Goal: Use online tool/utility: Utilize a website feature to perform a specific function

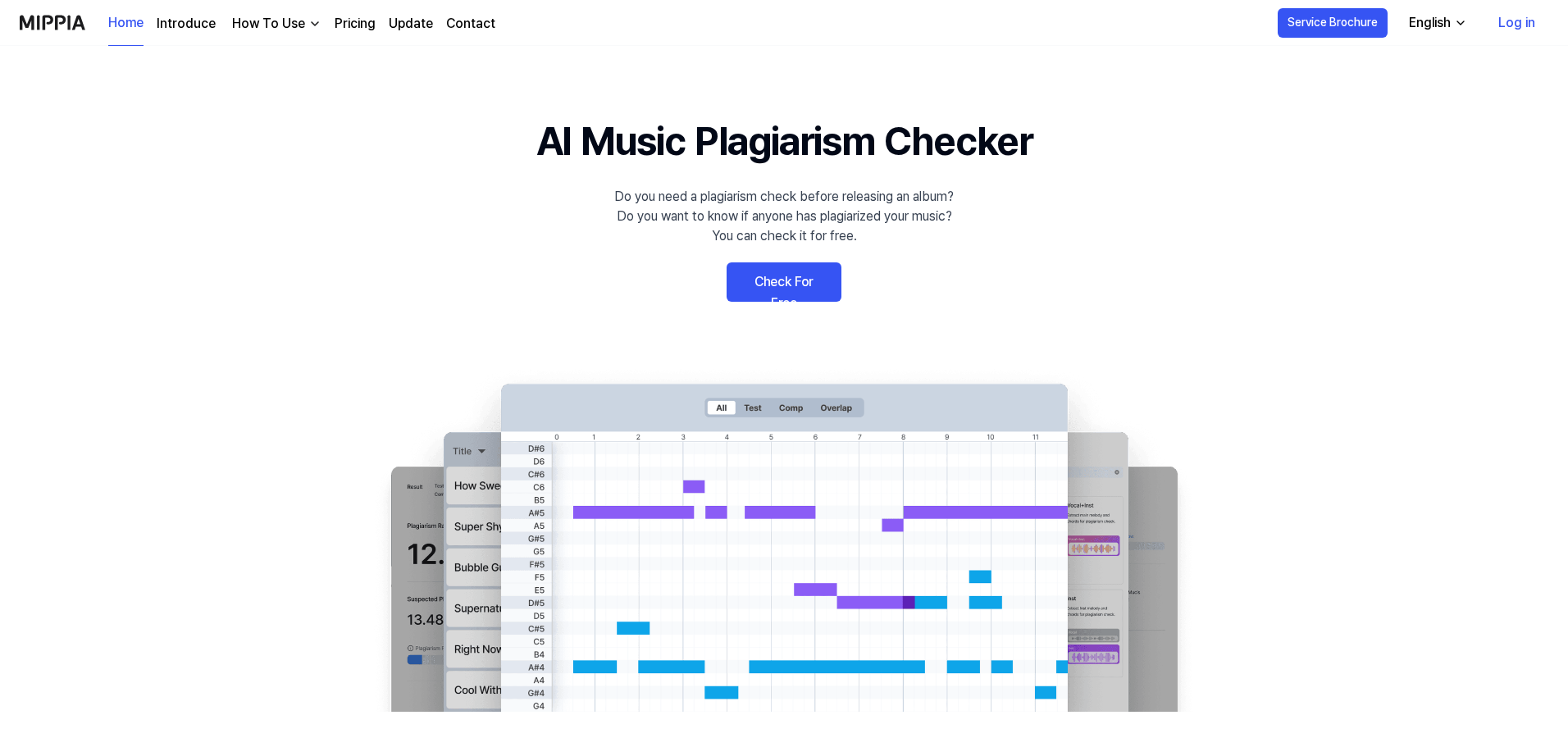
click at [797, 281] on link "Check For Free" at bounding box center [784, 282] width 115 height 39
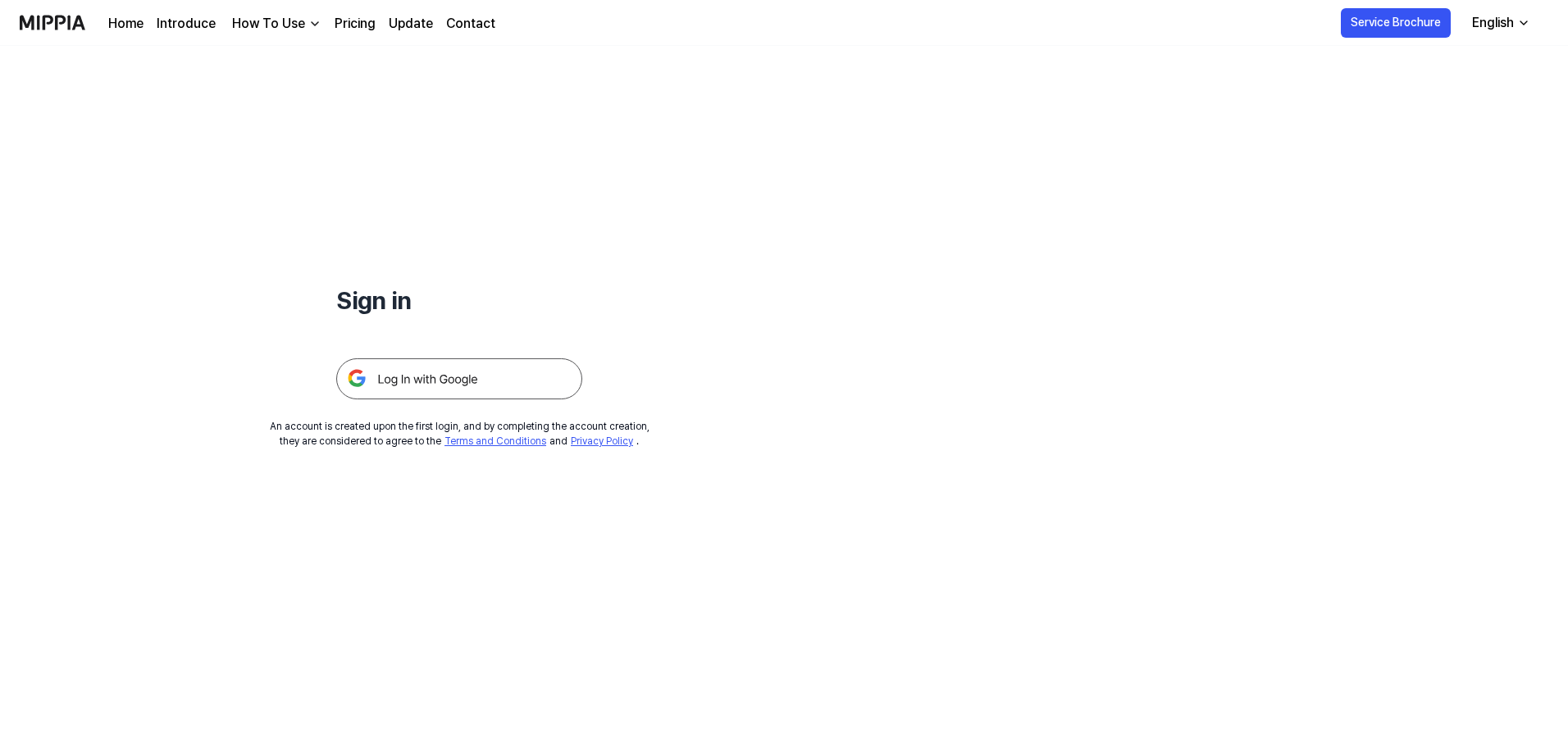
click at [430, 374] on img at bounding box center [460, 379] width 246 height 41
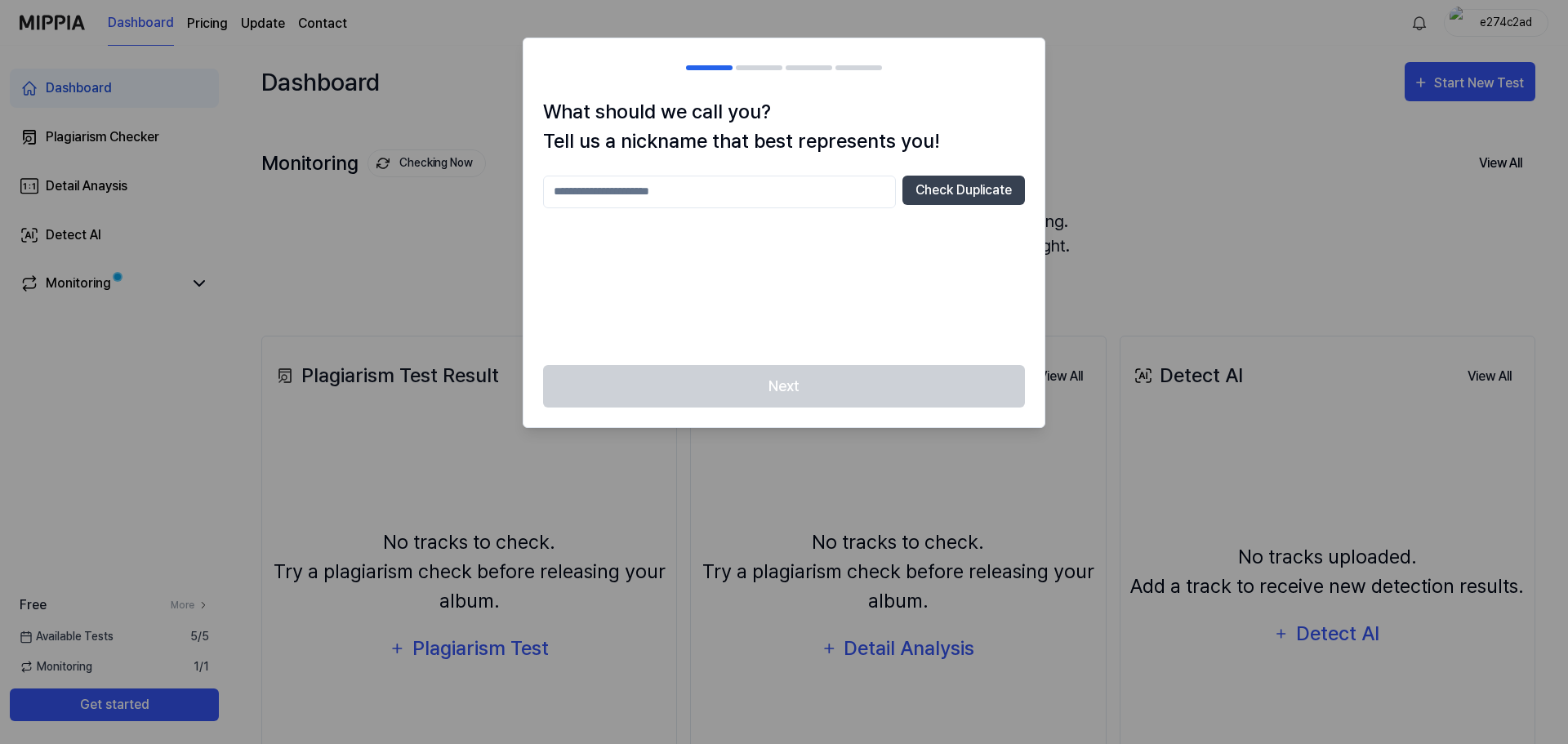
click at [768, 198] on input "text" at bounding box center [719, 192] width 353 height 33
click at [930, 194] on button "Check Duplicate" at bounding box center [963, 190] width 123 height 29
drag, startPoint x: 609, startPoint y: 197, endPoint x: 447, endPoint y: 191, distance: 162.1
click at [447, 191] on body "Dashboard Pricing Update Contact e274c2ad Dashboard Plagiarism Checker Detail A…" at bounding box center [784, 372] width 1568 height 744
type input "*****"
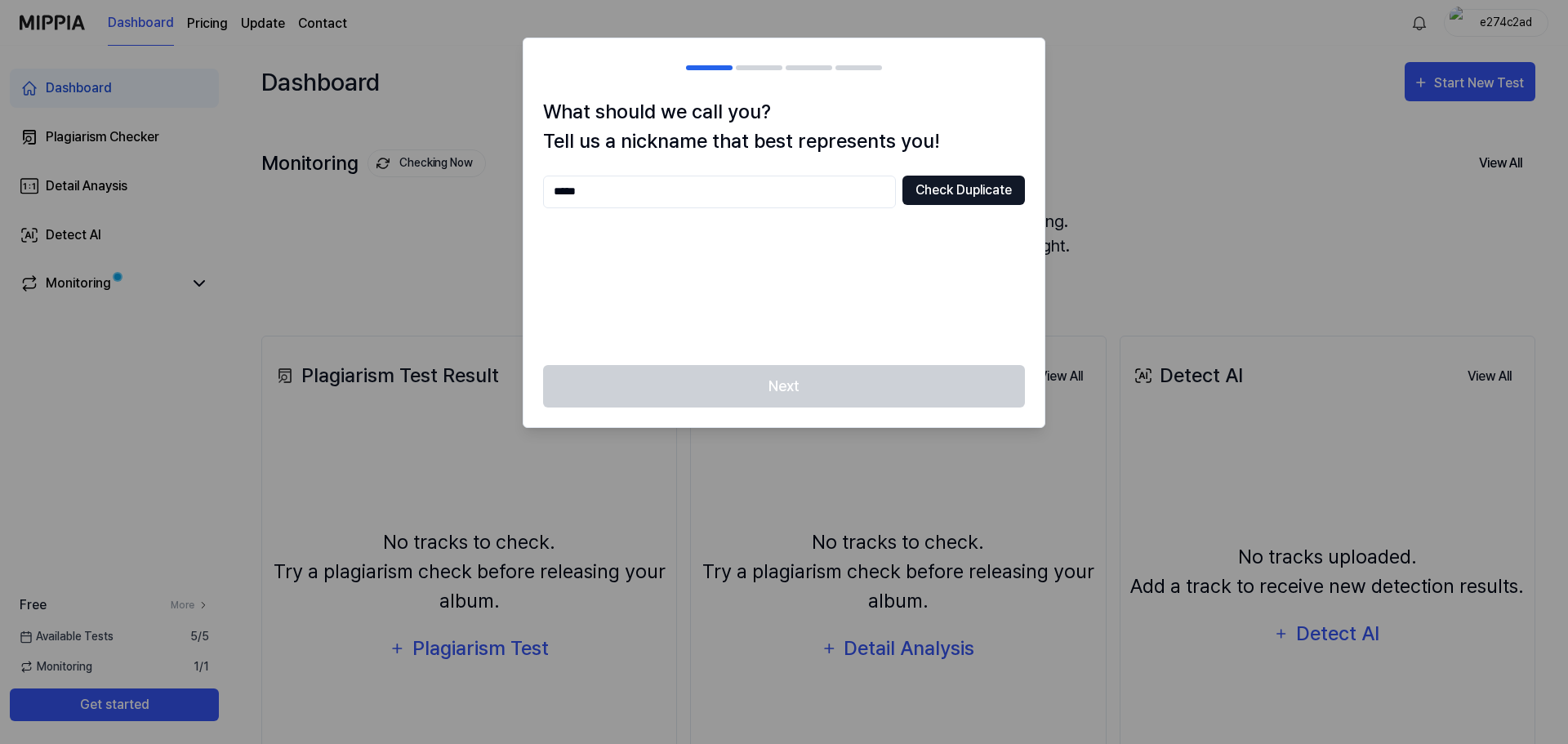
click at [998, 195] on button "Check Duplicate" at bounding box center [963, 190] width 123 height 29
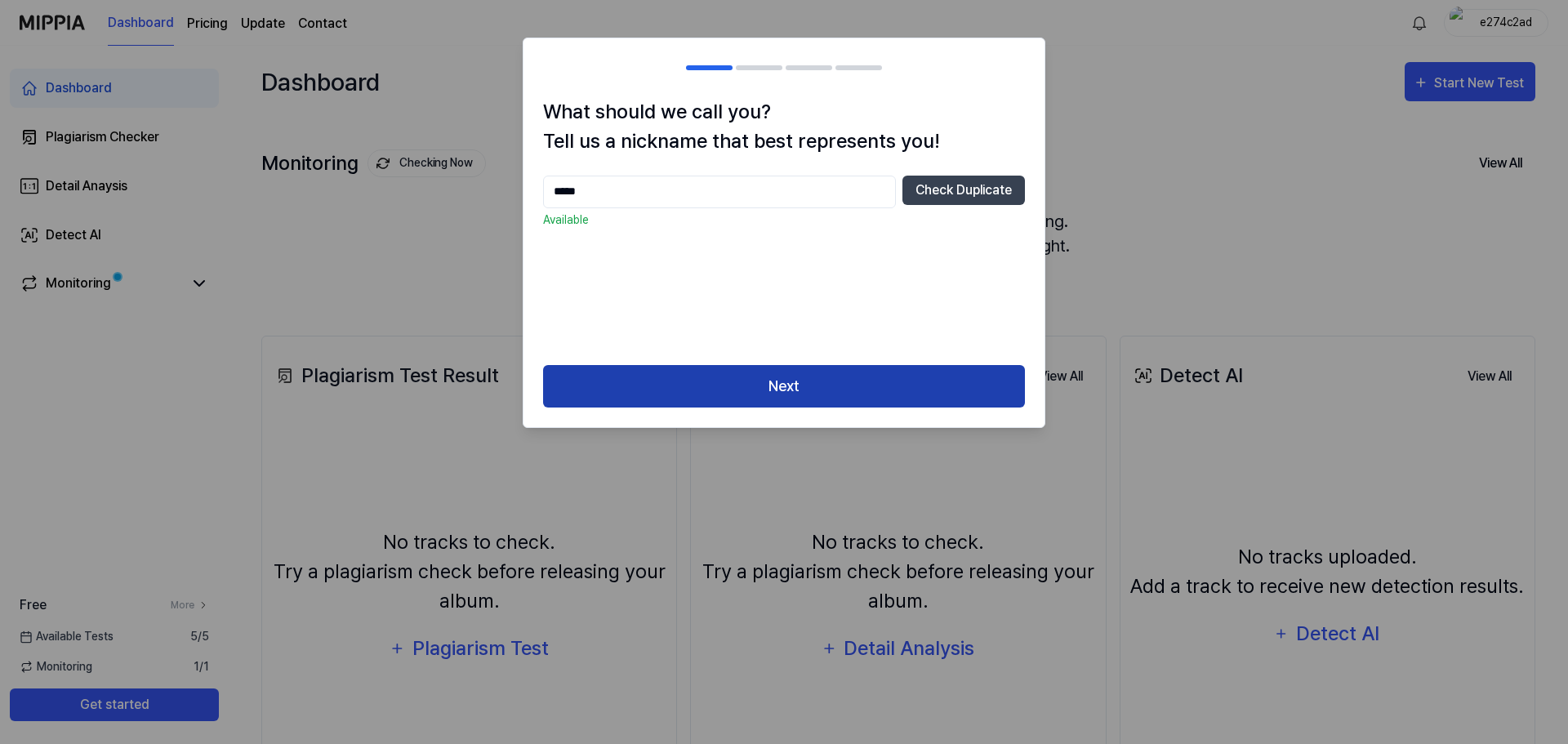
click at [837, 394] on button "Next" at bounding box center [784, 387] width 482 height 43
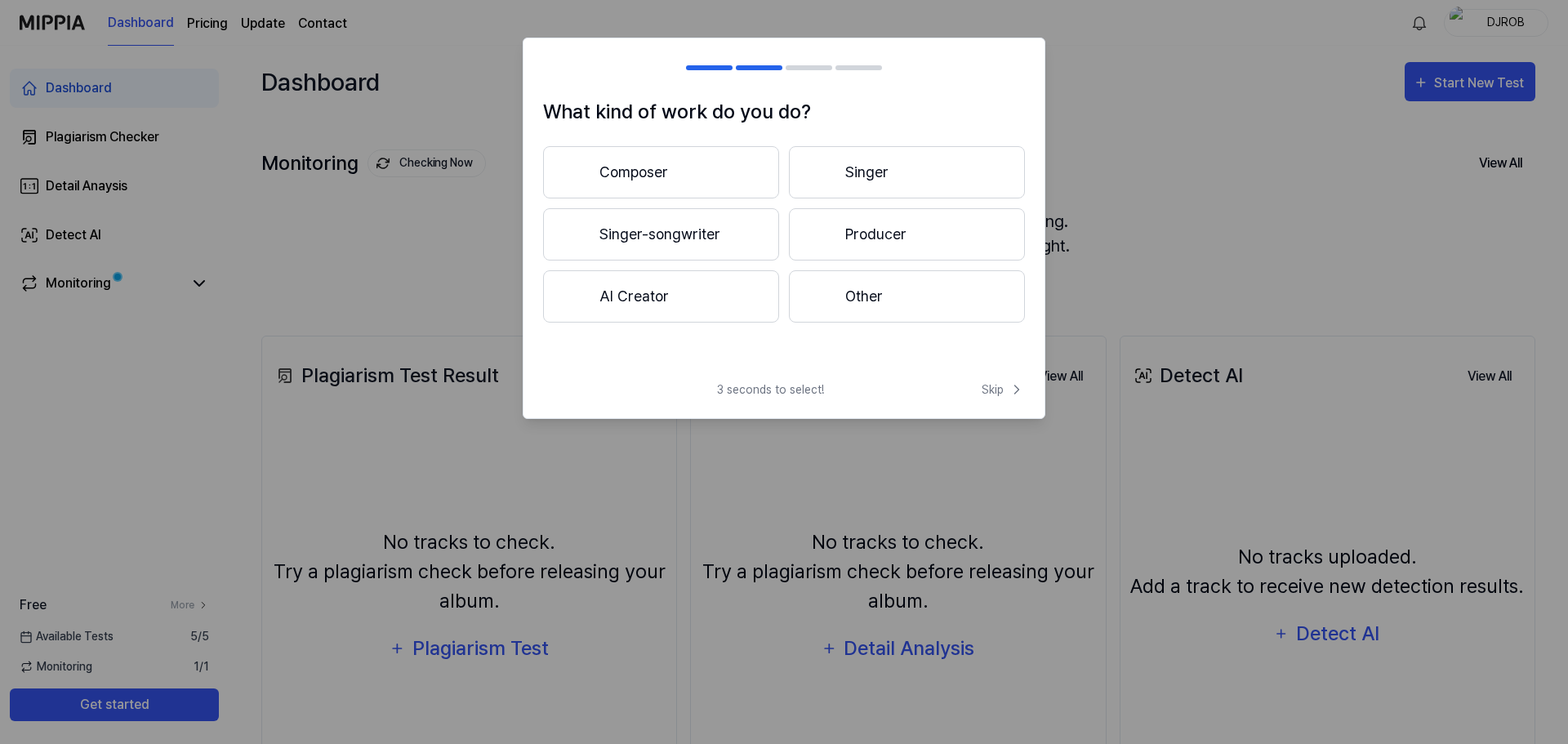
click at [712, 169] on button "Composer" at bounding box center [661, 172] width 236 height 52
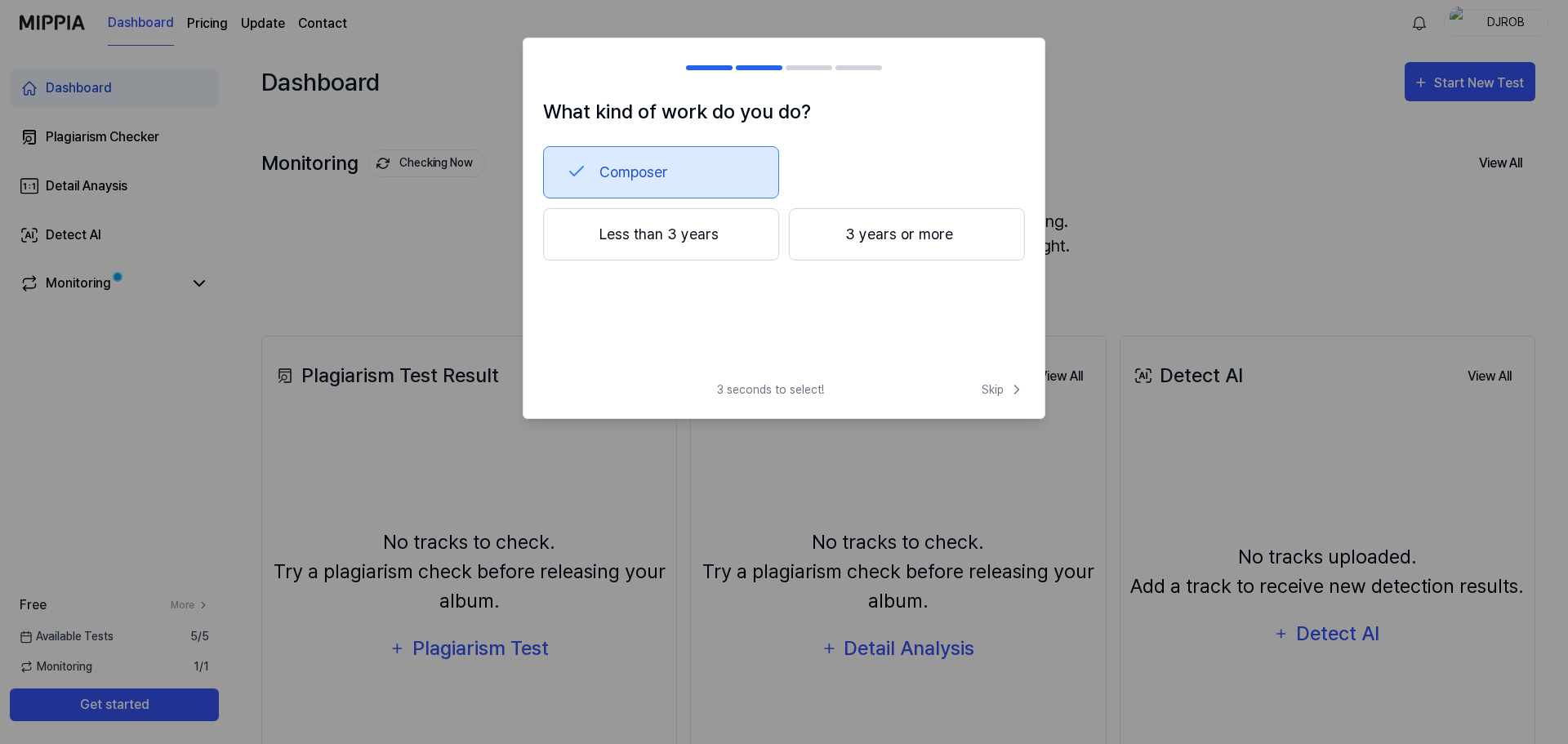
click at [902, 234] on button "3 years or more" at bounding box center [907, 234] width 236 height 52
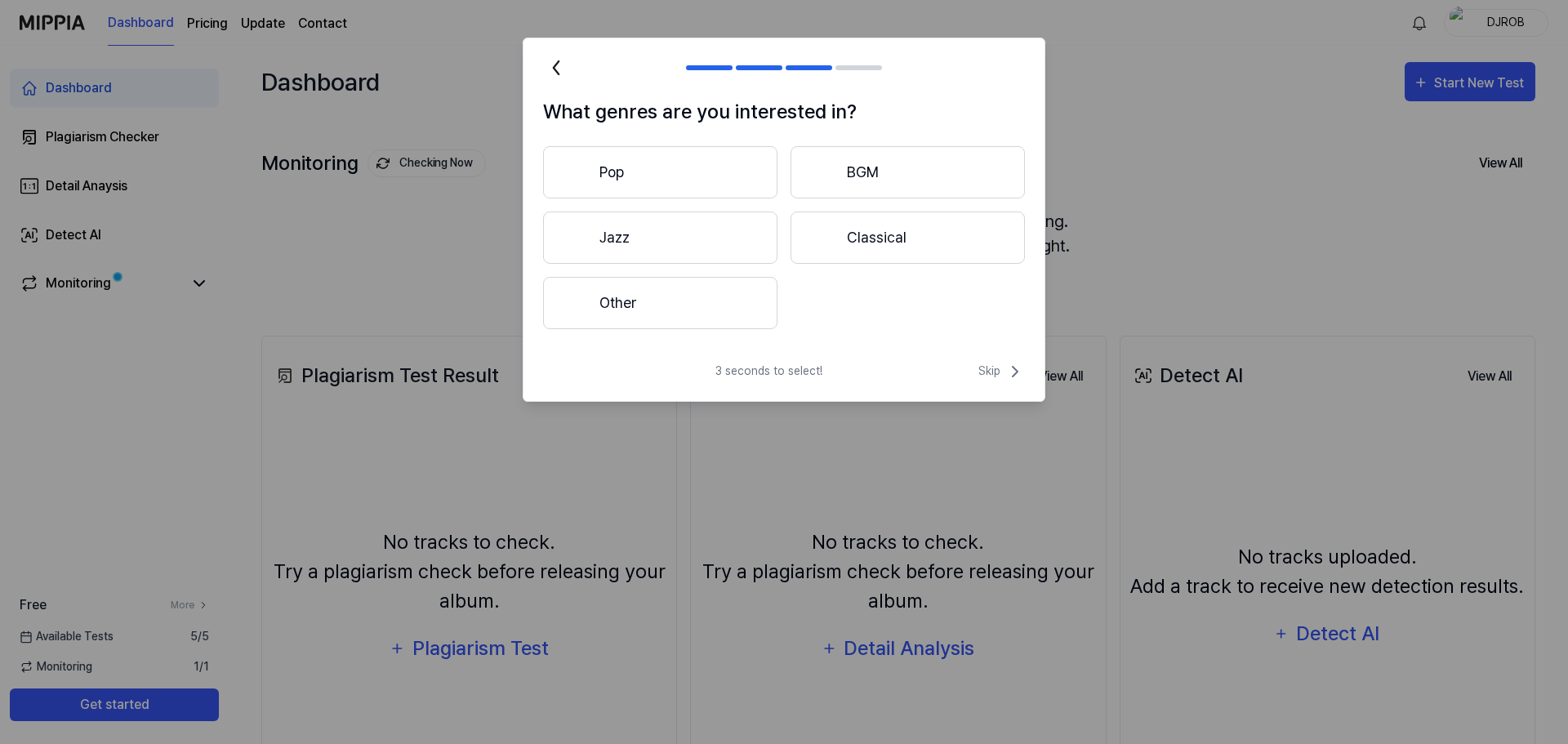
click at [666, 308] on button "Other" at bounding box center [660, 303] width 234 height 52
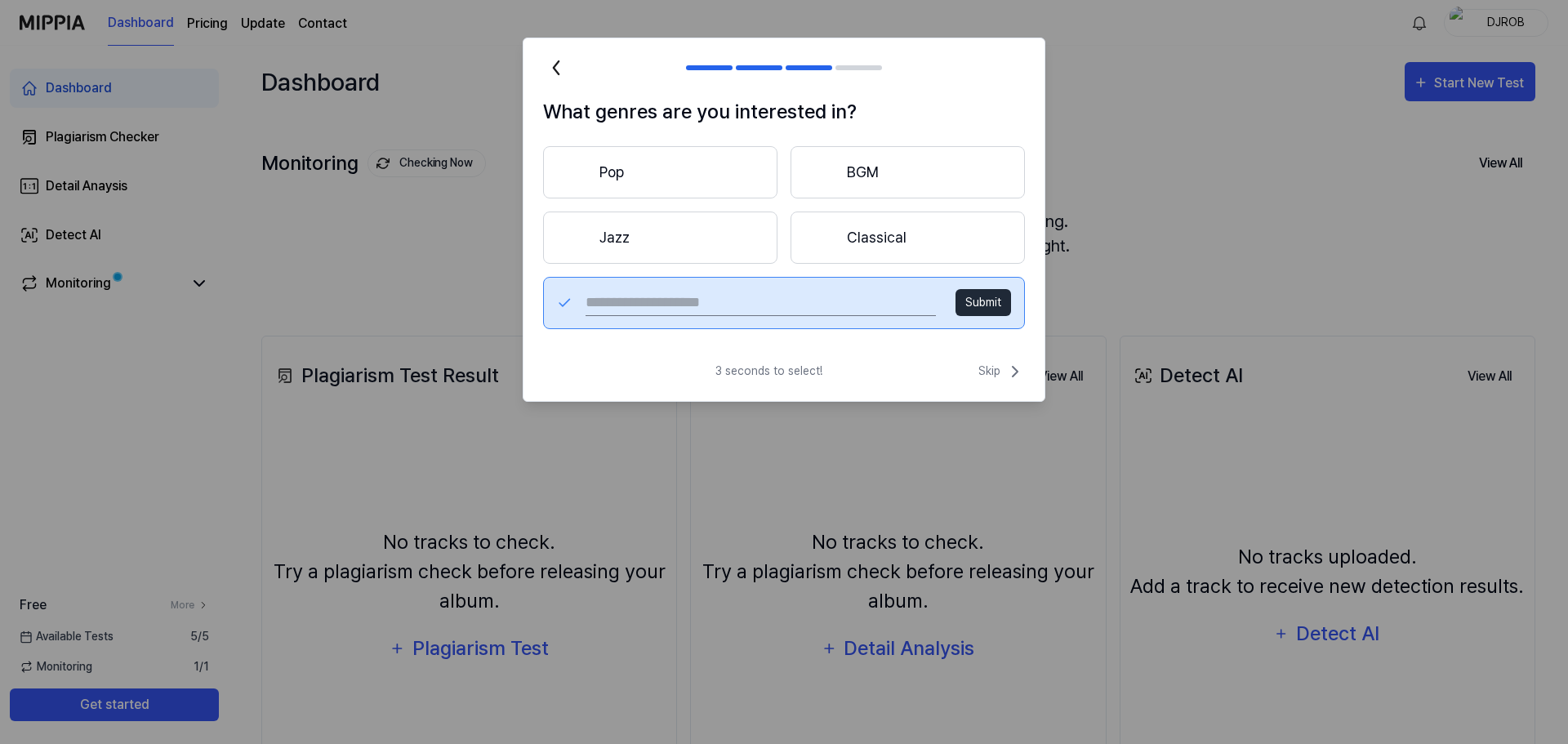
click at [712, 168] on button "Pop" at bounding box center [660, 172] width 234 height 52
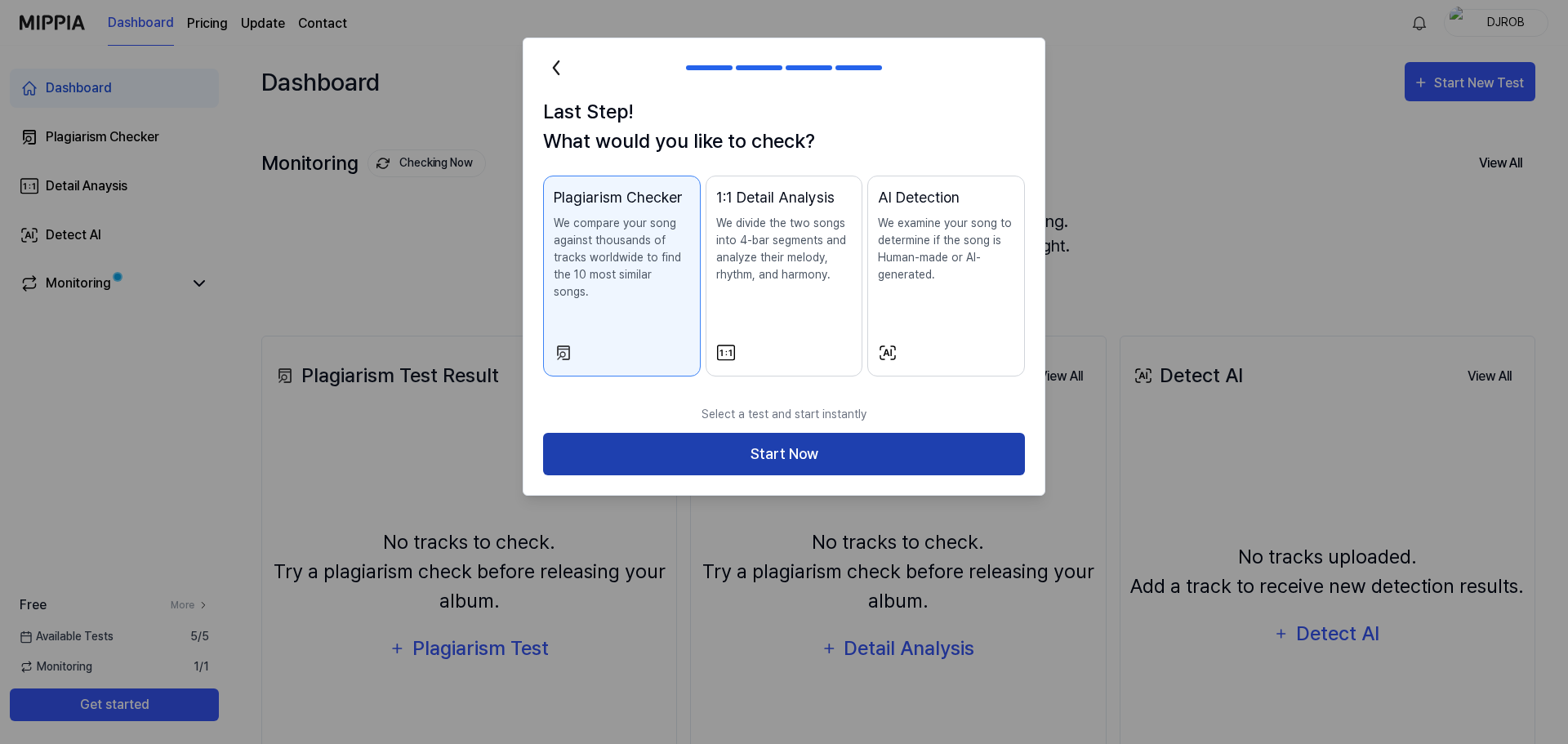
click at [790, 432] on button "Start Now" at bounding box center [784, 454] width 482 height 43
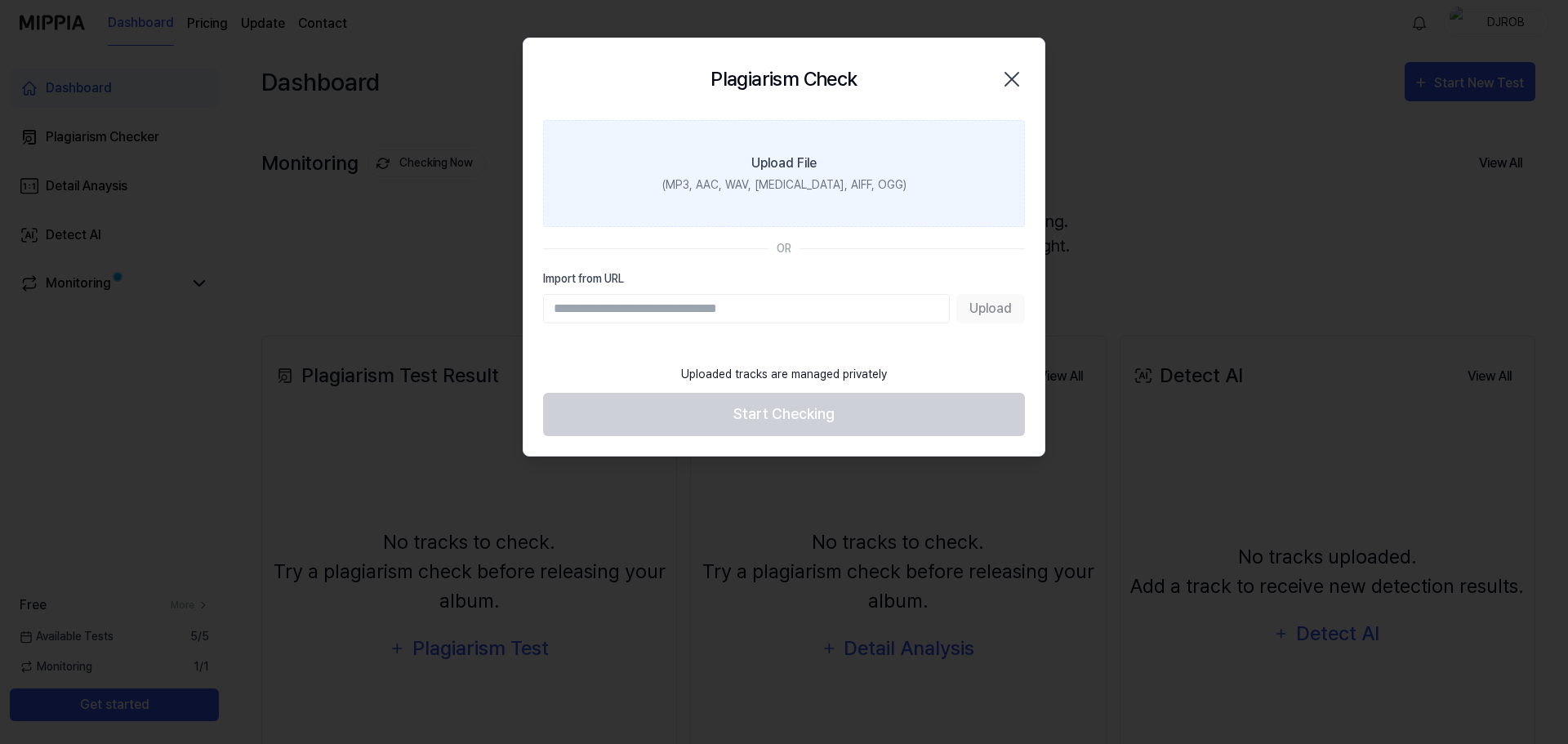
click at [776, 166] on div "Upload File" at bounding box center [784, 163] width 66 height 20
click at [0, 0] on input "Upload File (MP3, AAC, WAV, [MEDICAL_DATA], AIFF, OGG)" at bounding box center [0, 0] width 0 height 0
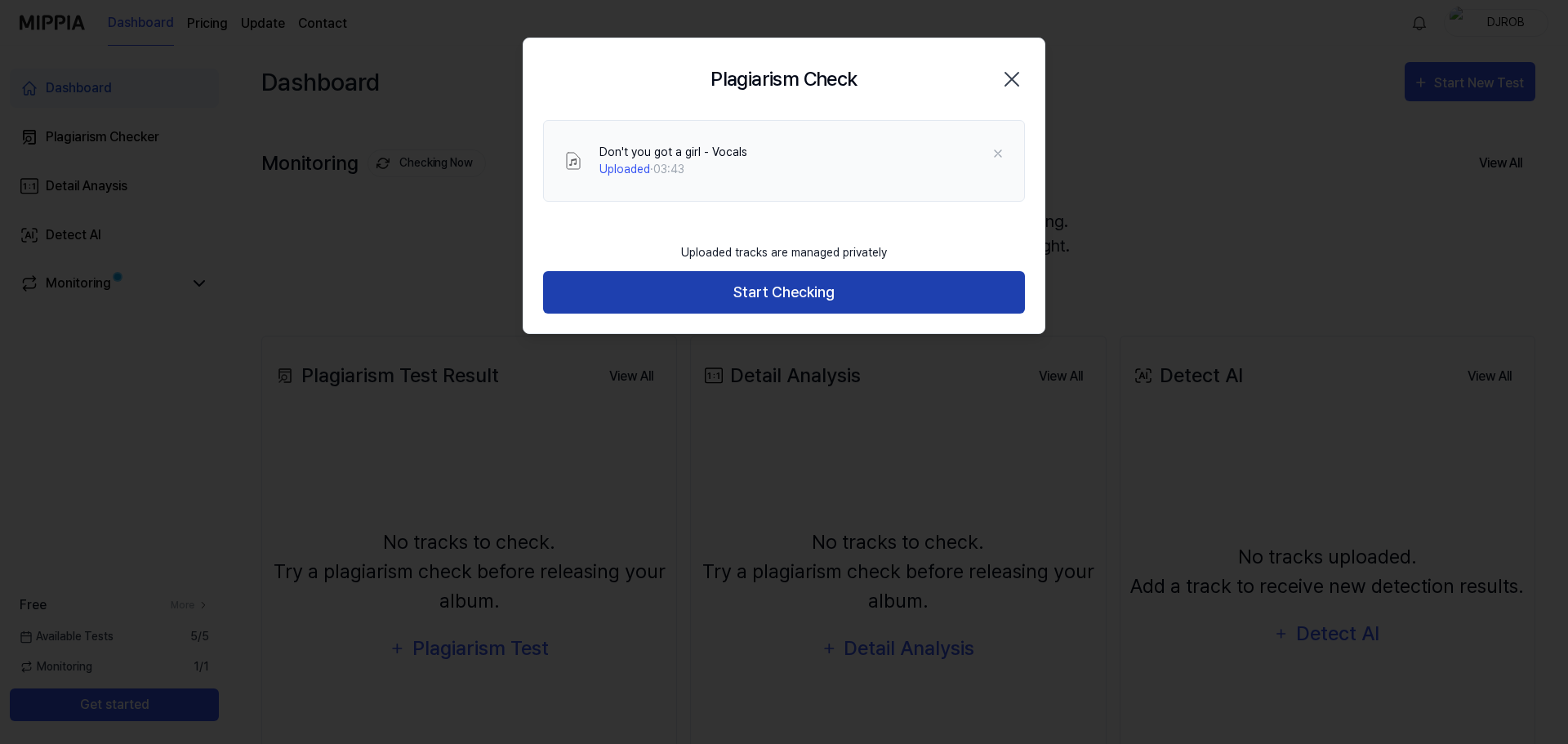
click at [808, 288] on button "Start Checking" at bounding box center [784, 293] width 482 height 43
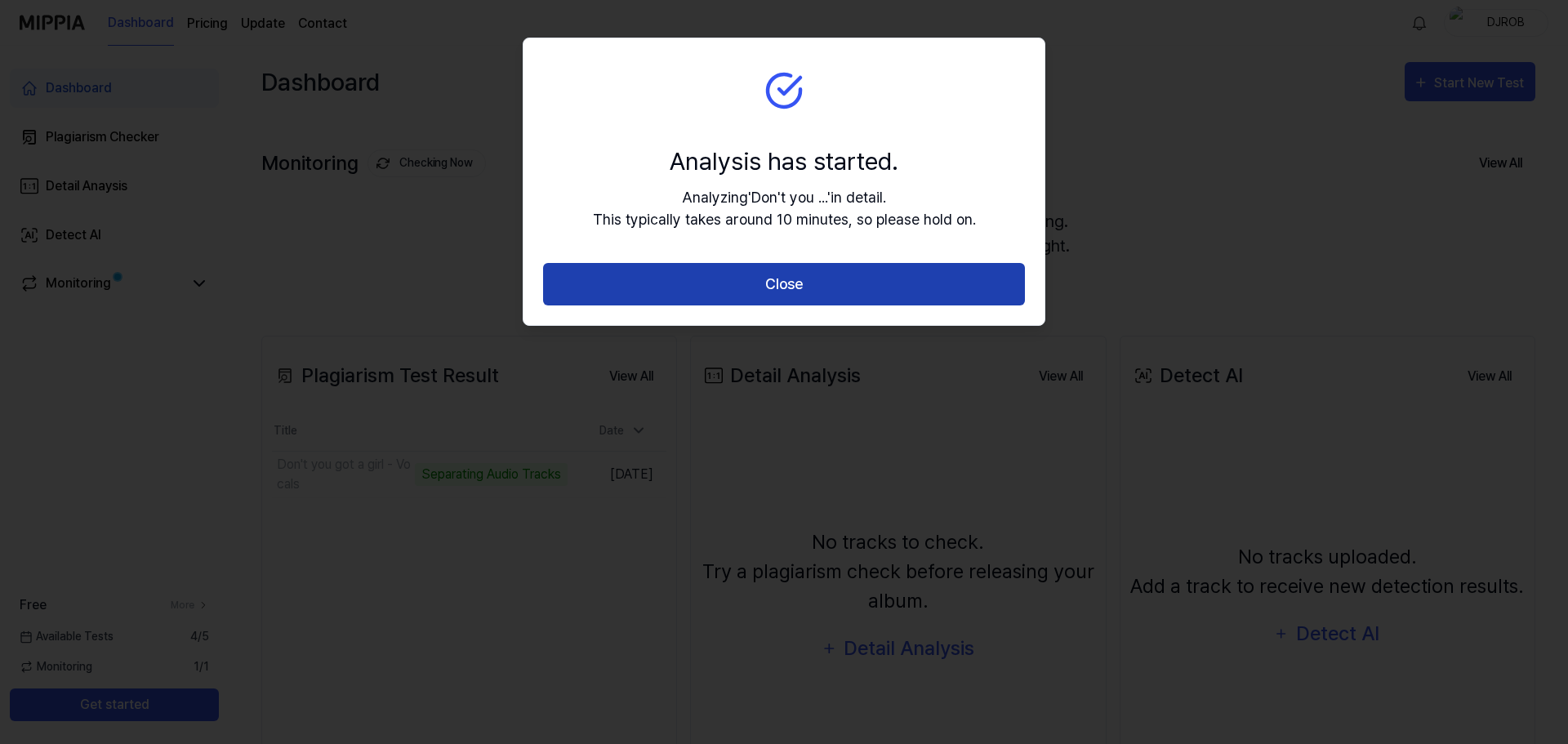
click at [839, 282] on button "Close" at bounding box center [784, 284] width 482 height 43
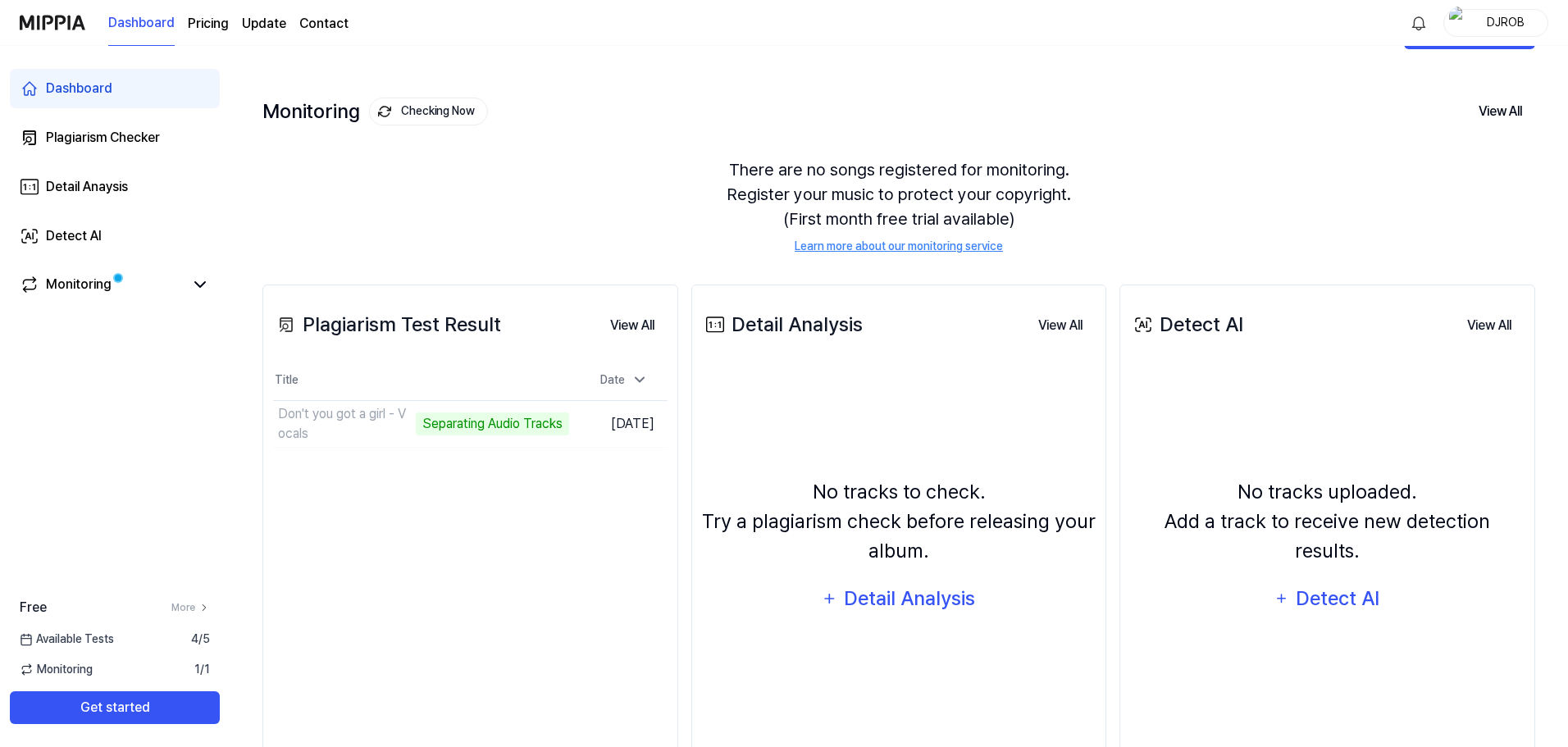
scroll to position [82, 0]
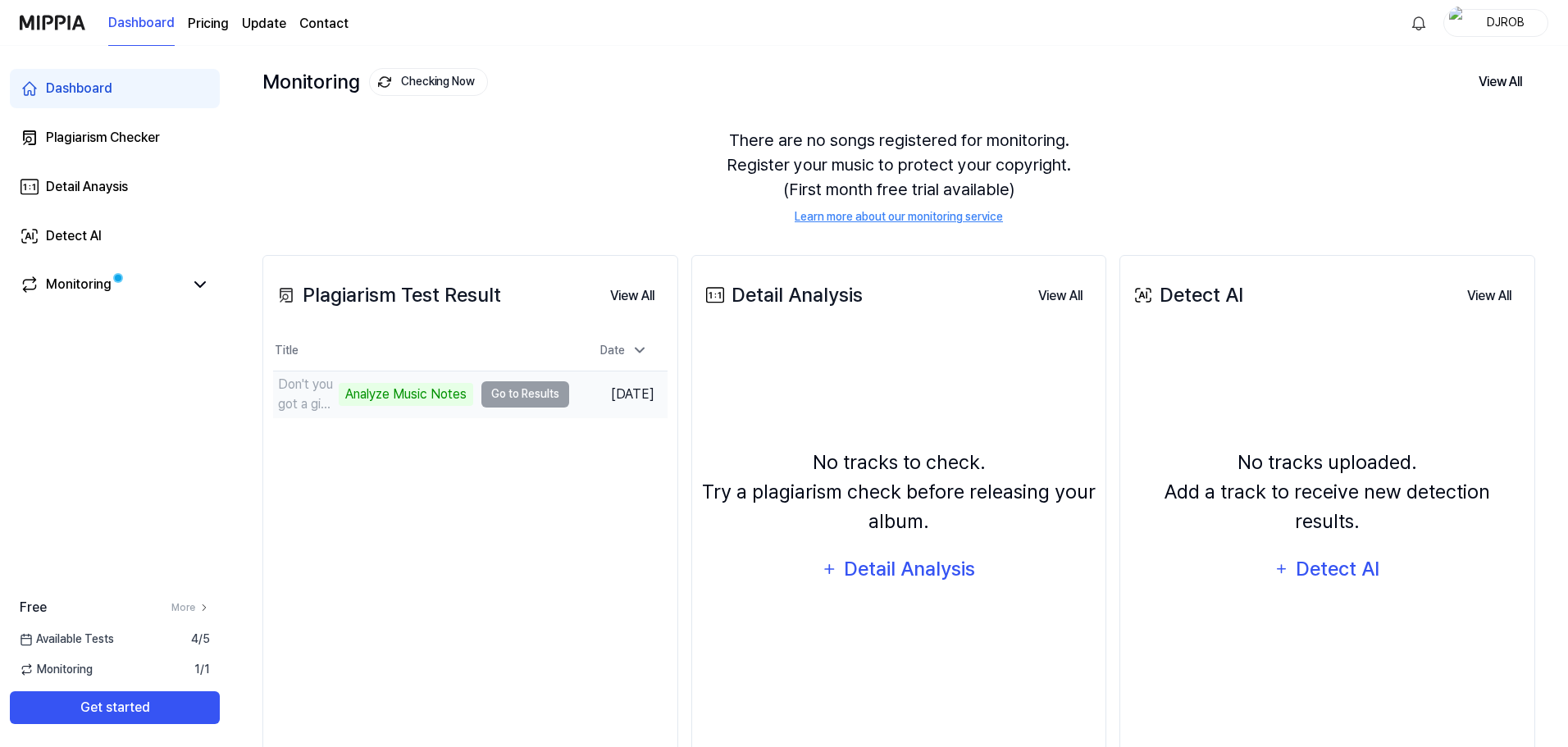
click at [510, 399] on td "Don't you got a girl - Vocals Analyze Music Notes Go to Results" at bounding box center [420, 394] width 296 height 46
